Goal: Transaction & Acquisition: Purchase product/service

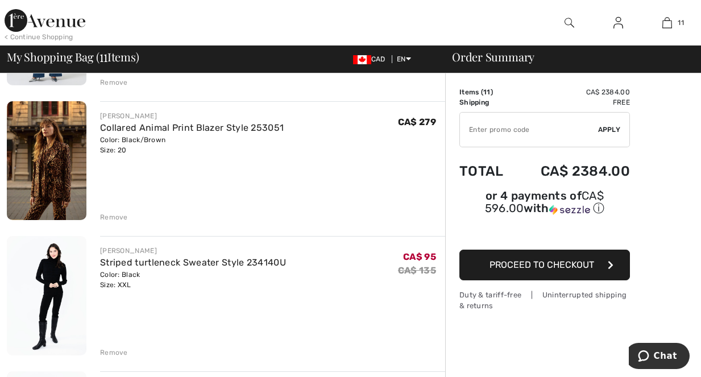
scroll to position [1160, 0]
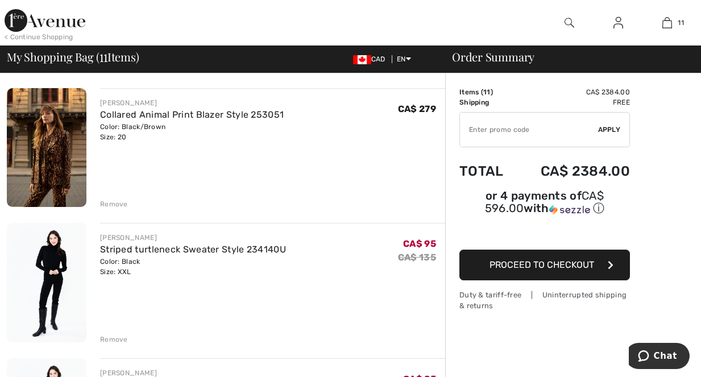
click at [52, 257] on img at bounding box center [47, 282] width 80 height 119
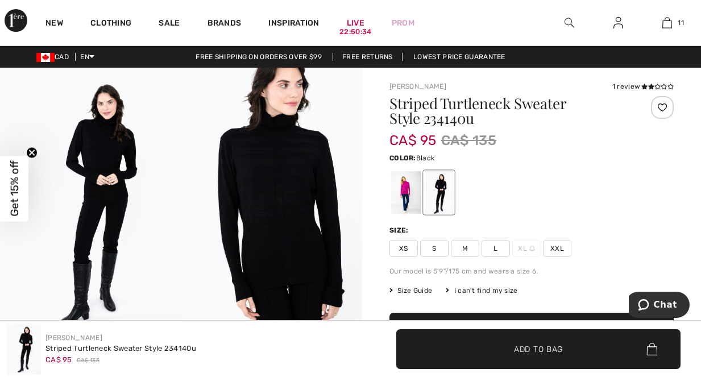
click at [522, 347] on span "Add to Bag" at bounding box center [538, 349] width 49 height 12
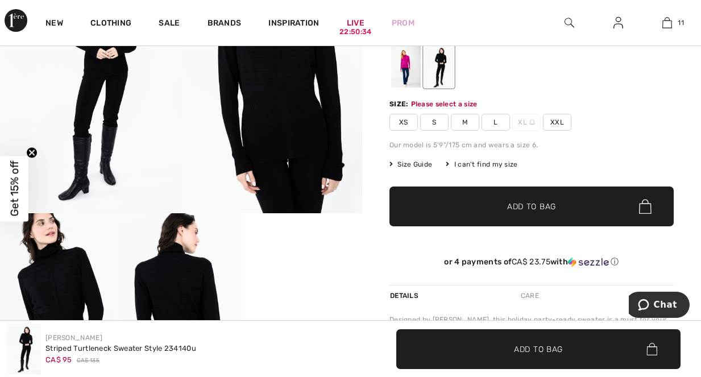
scroll to position [134, 0]
